Goal: Task Accomplishment & Management: Manage account settings

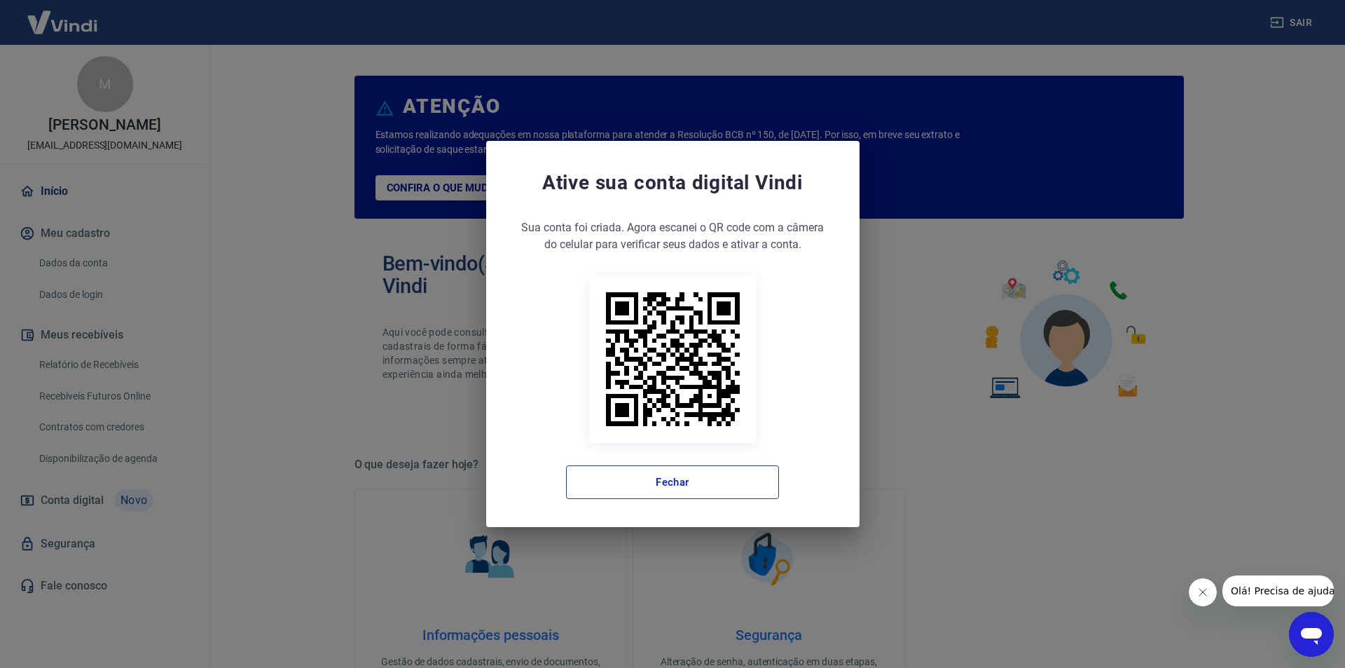
click at [715, 484] on button "Fechar" at bounding box center [672, 482] width 213 height 34
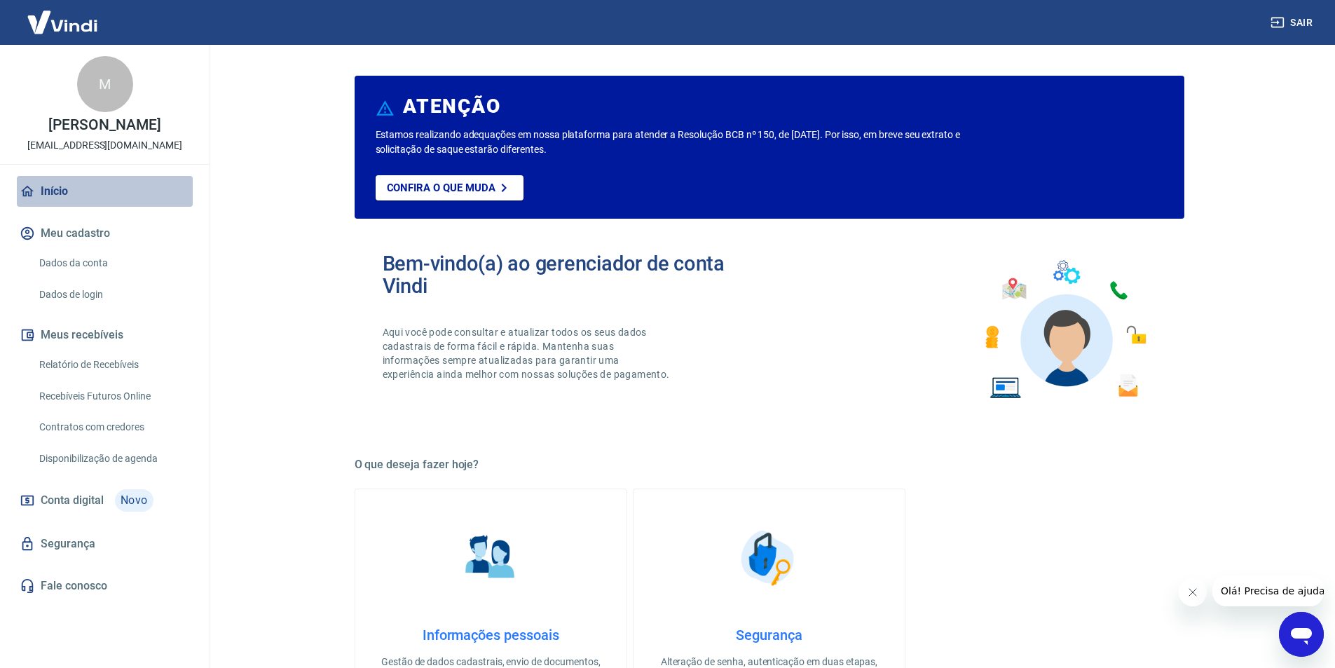
click at [54, 202] on link "Início" at bounding box center [105, 191] width 176 height 31
click at [107, 379] on link "Relatório de Recebíveis" at bounding box center [113, 364] width 159 height 29
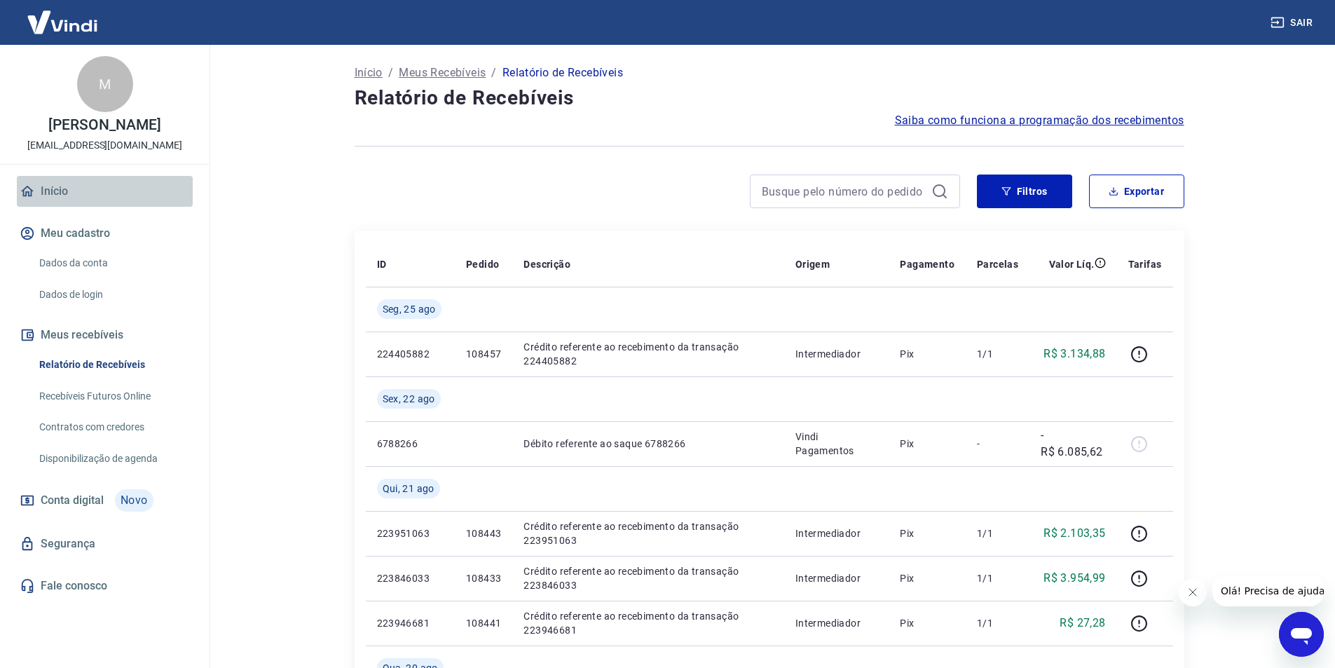
click at [54, 202] on link "Início" at bounding box center [105, 191] width 176 height 31
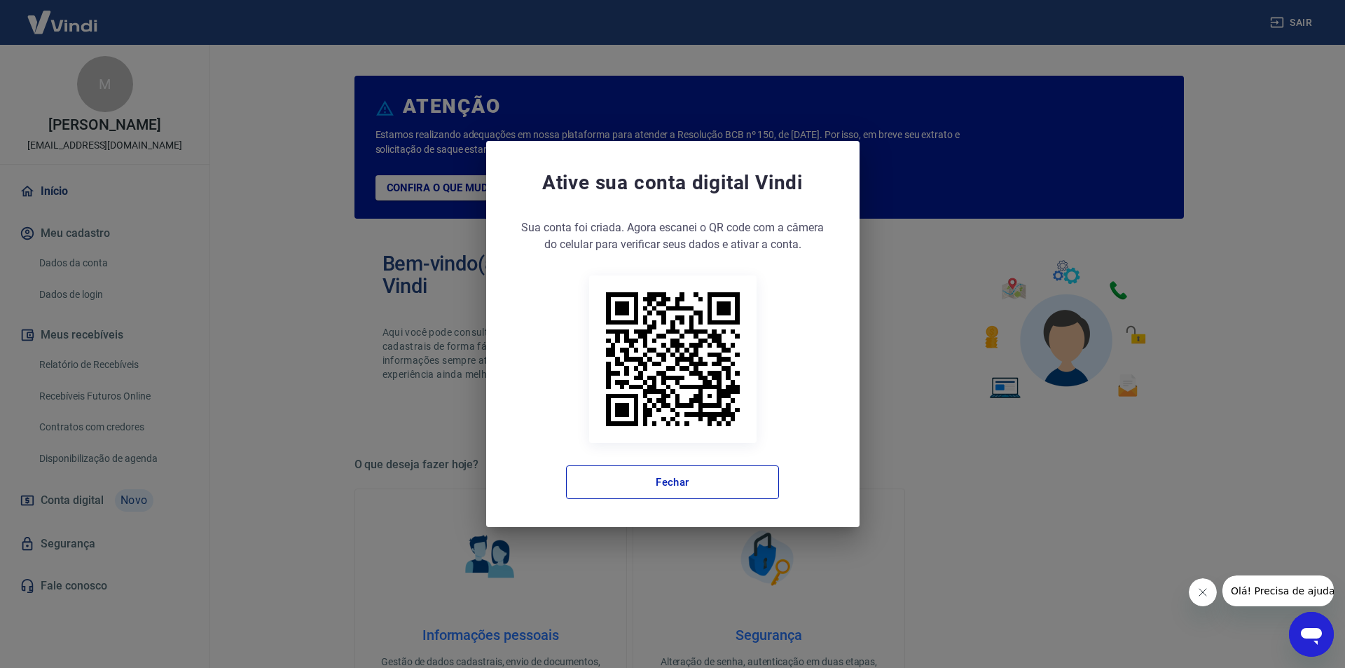
drag, startPoint x: 754, startPoint y: 481, endPoint x: 739, endPoint y: 462, distance: 24.0
click at [753, 478] on button "Fechar" at bounding box center [672, 482] width 213 height 34
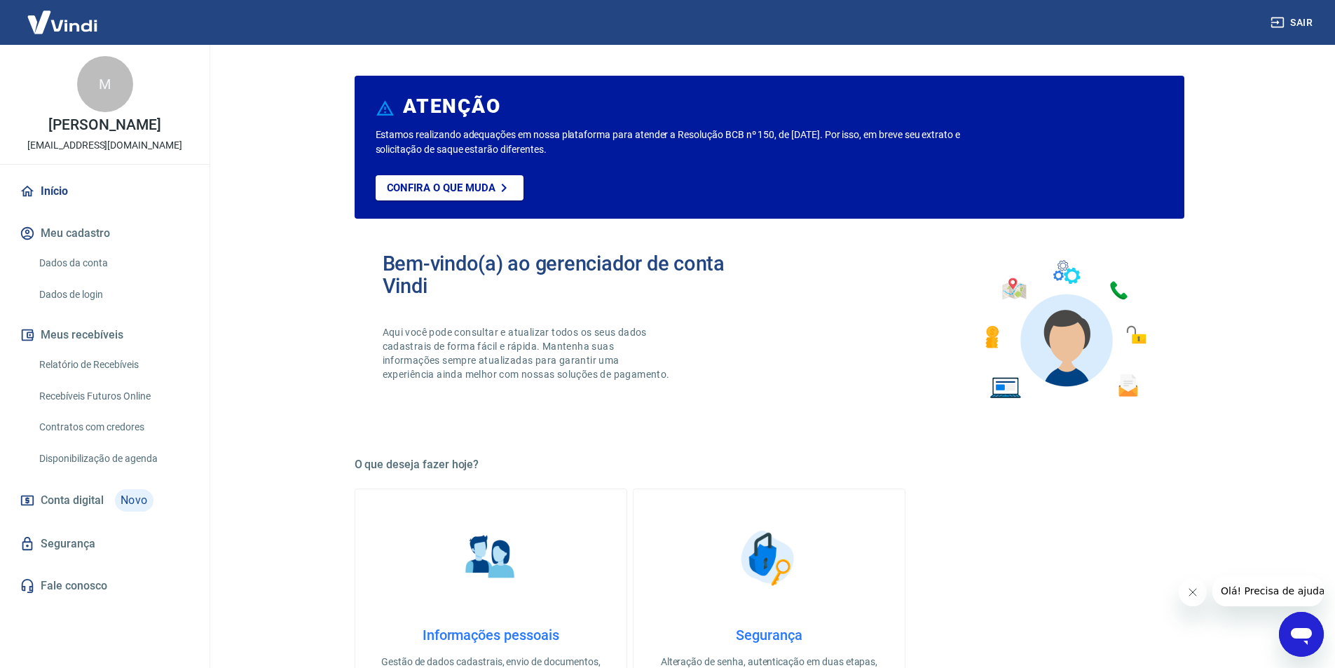
click at [78, 25] on img at bounding box center [62, 22] width 91 height 43
click at [60, 21] on img at bounding box center [62, 22] width 91 height 43
click at [76, 277] on link "Dados da conta" at bounding box center [113, 263] width 159 height 29
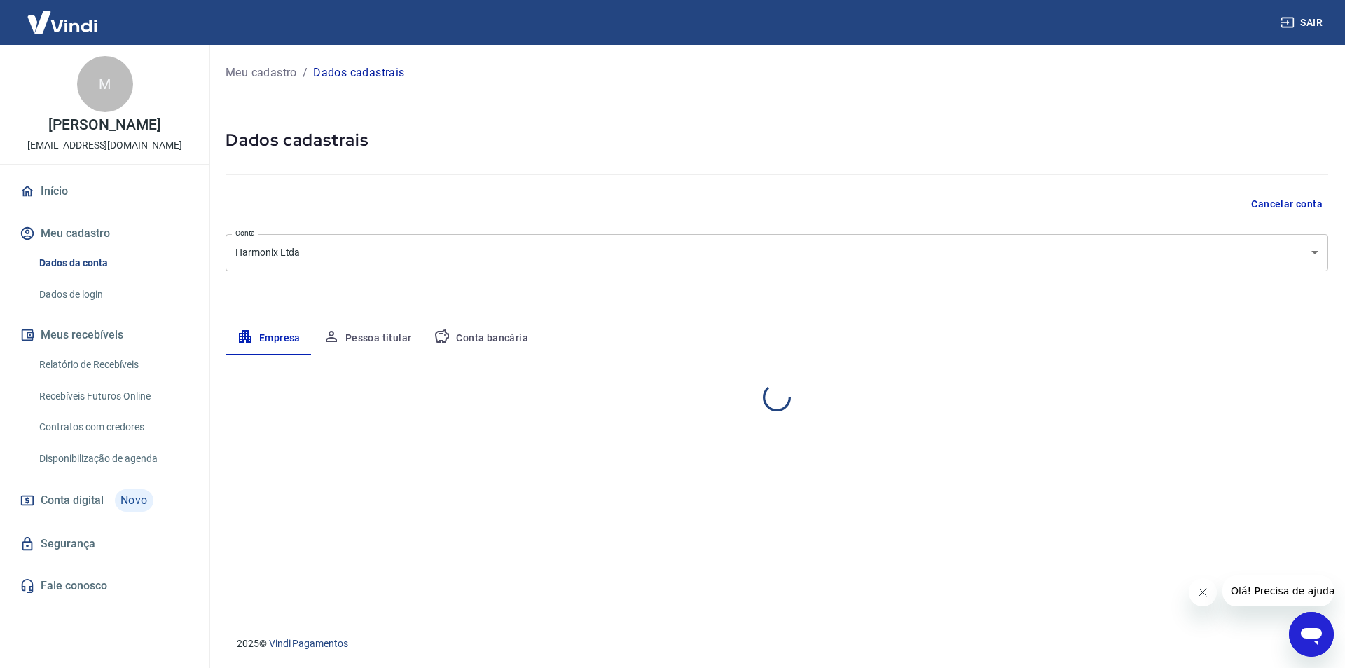
select select "ES"
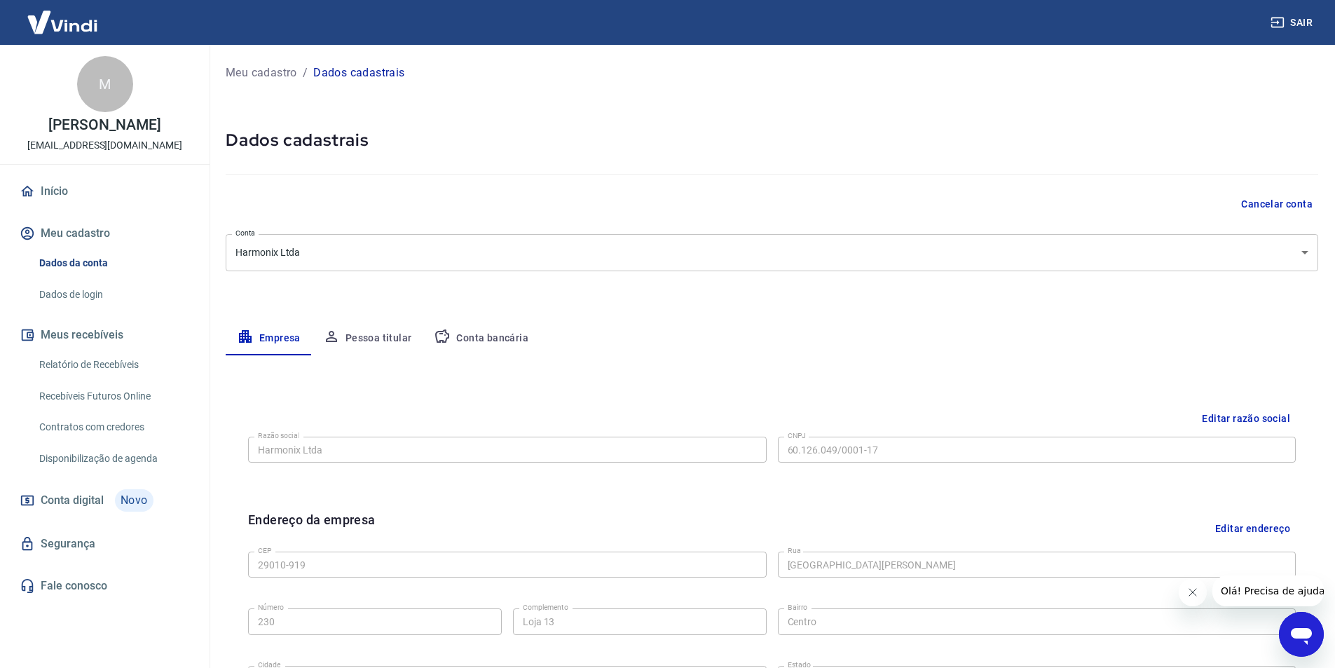
click at [91, 308] on link "Dados de login" at bounding box center [113, 294] width 159 height 29
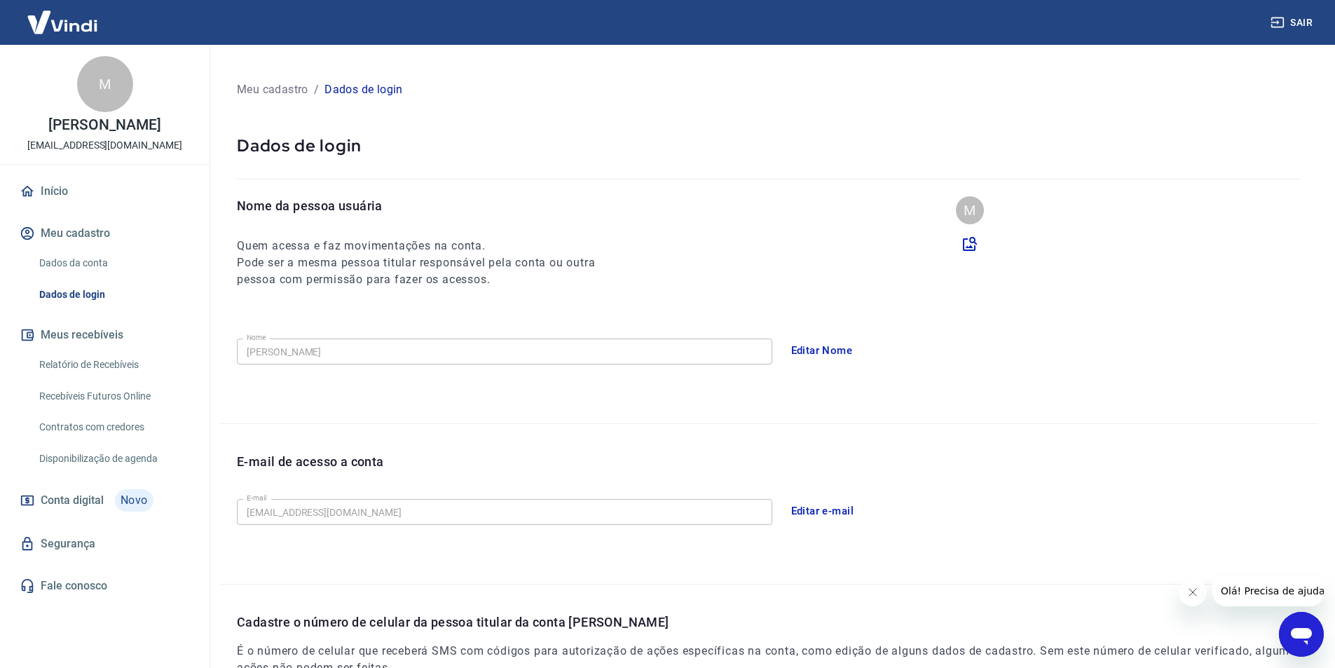
click at [61, 207] on link "Início" at bounding box center [105, 191] width 176 height 31
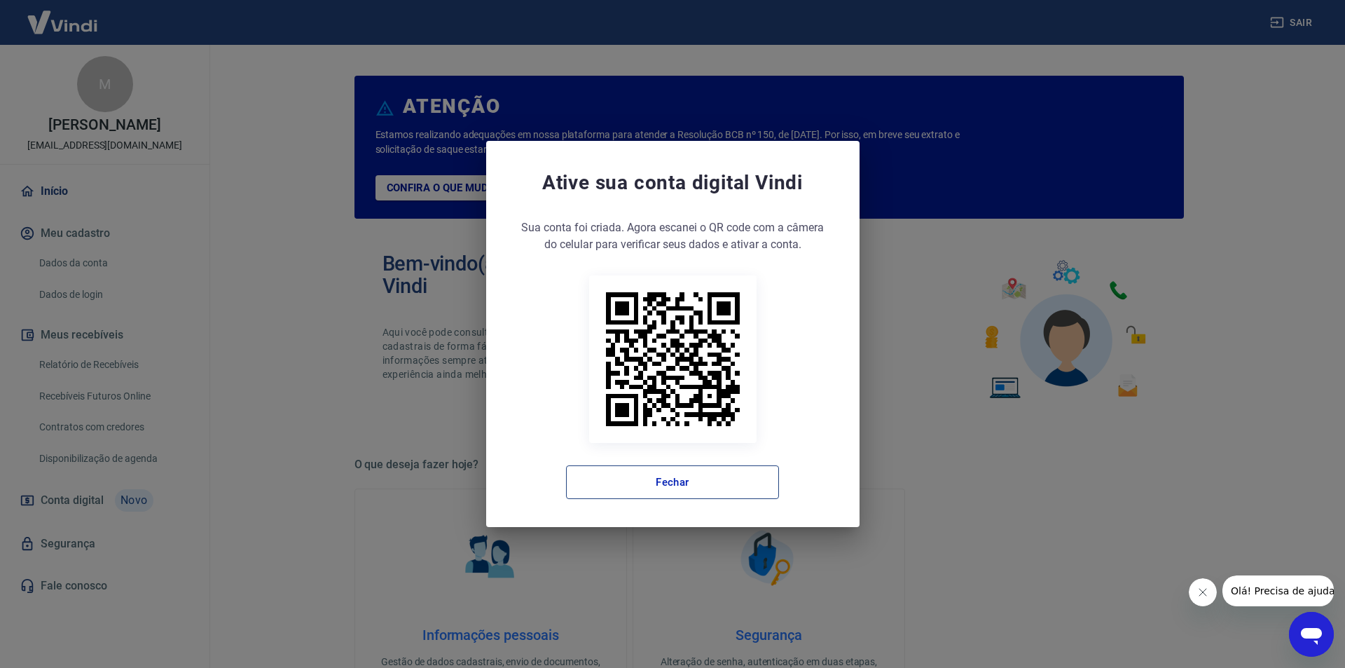
drag, startPoint x: 704, startPoint y: 484, endPoint x: 773, endPoint y: 485, distance: 68.7
click at [704, 484] on button "Fechar" at bounding box center [672, 482] width 213 height 34
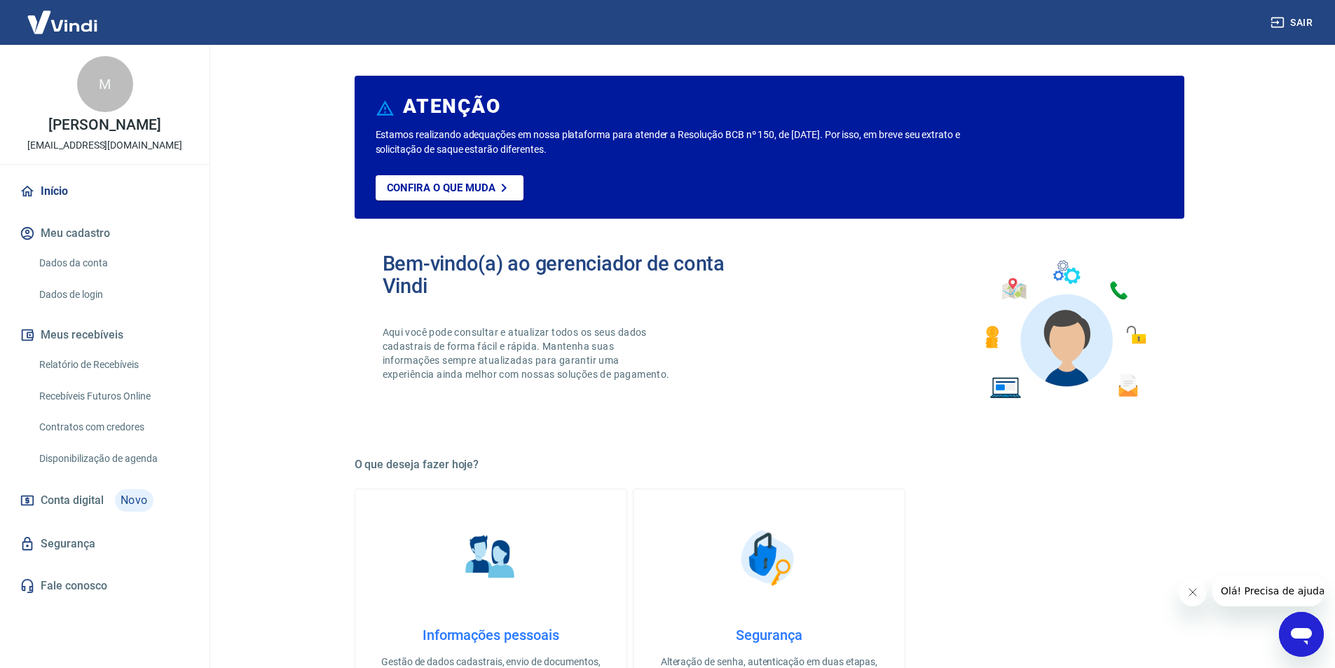
click at [1196, 594] on icon "Fechar mensagem da empresa" at bounding box center [1192, 591] width 11 height 11
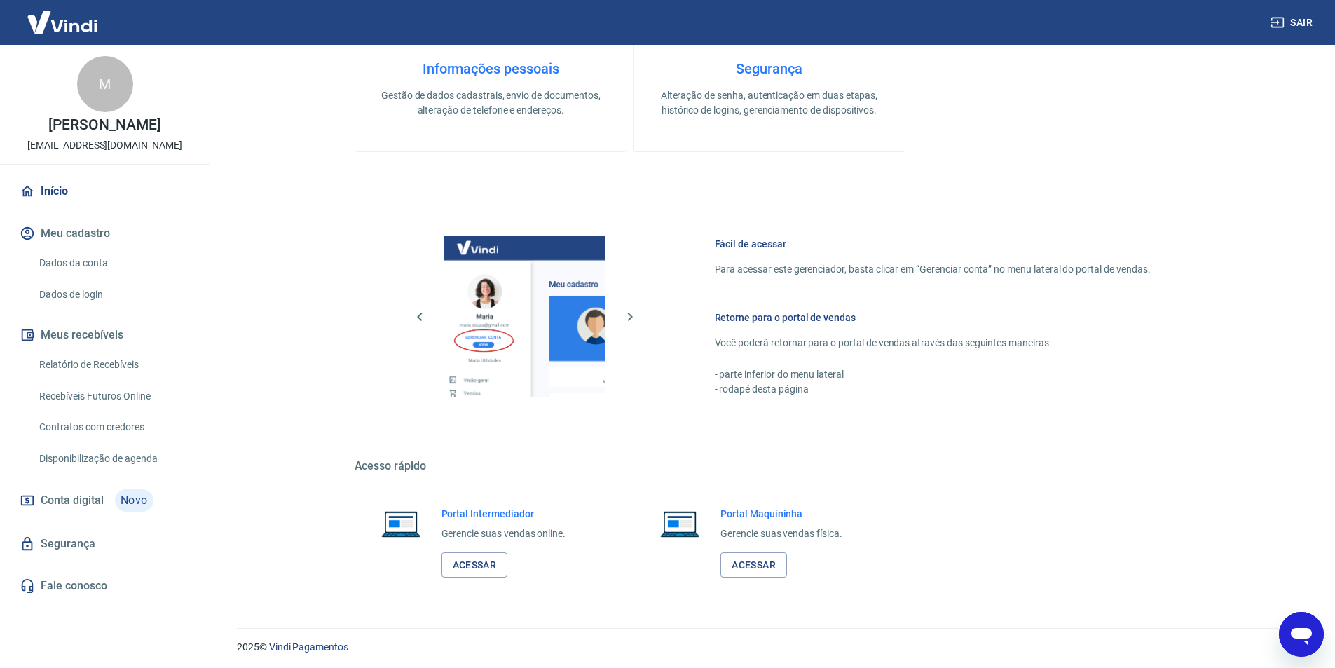
scroll to position [570, 0]
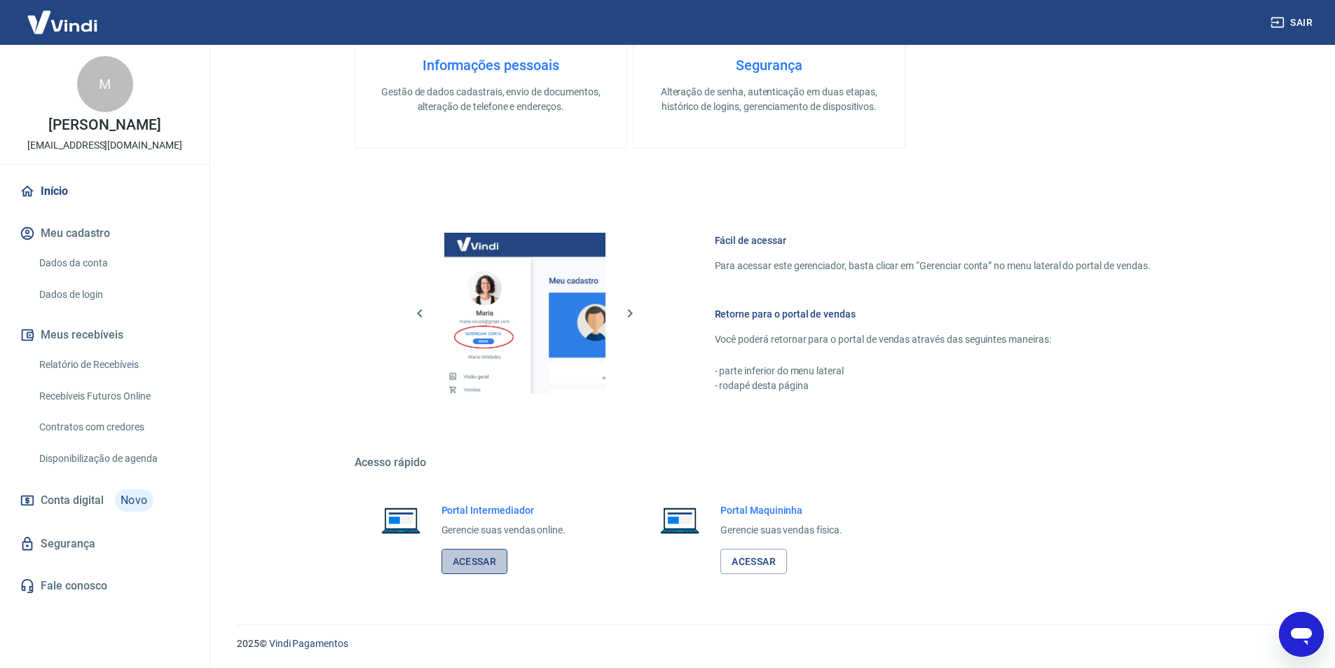
click at [488, 559] on link "Acessar" at bounding box center [474, 562] width 67 height 26
